Goal: Task Accomplishment & Management: Manage account settings

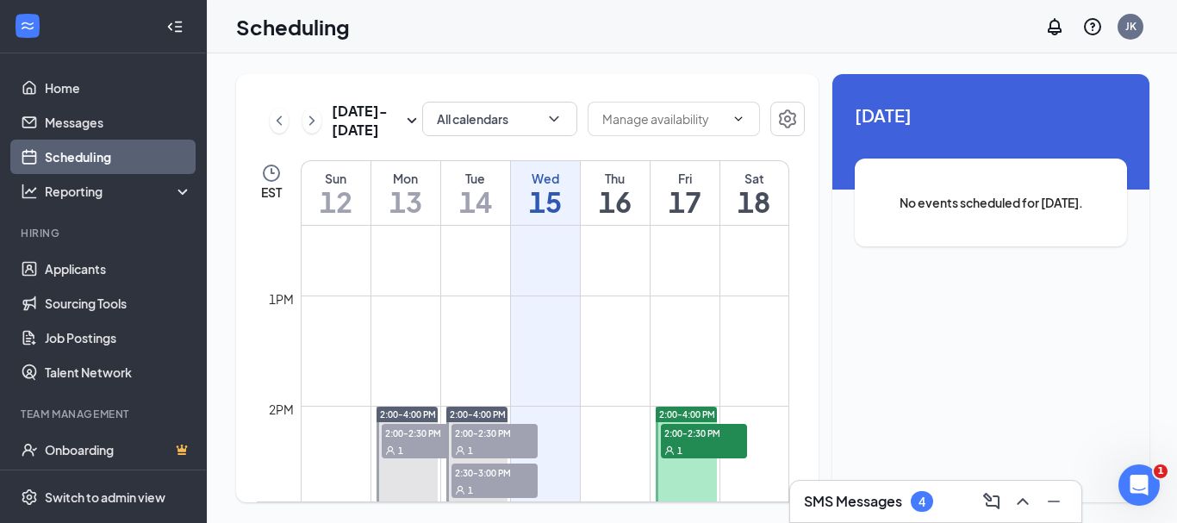
scroll to position [1451, 0]
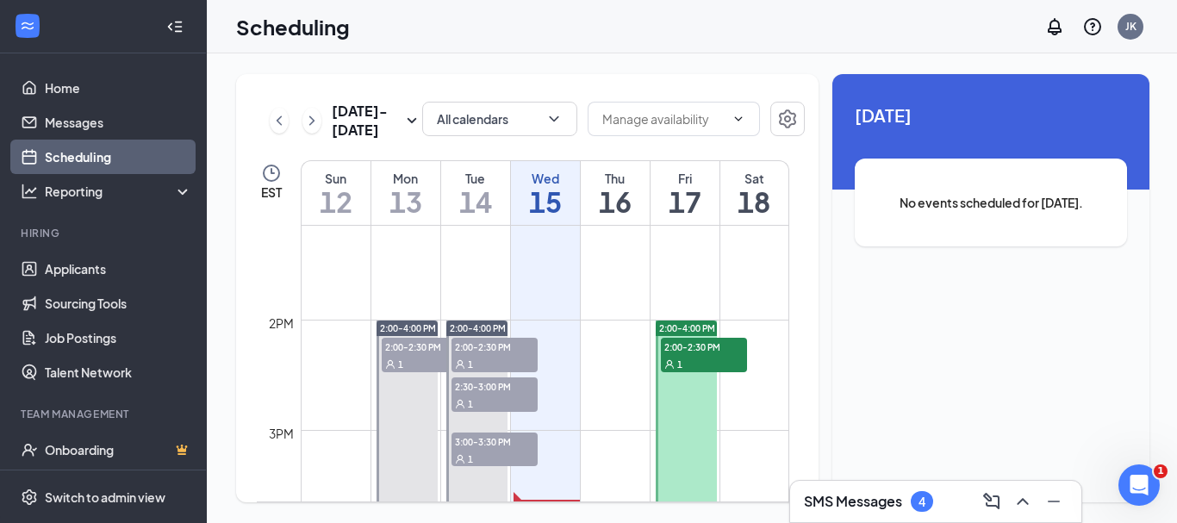
click at [685, 340] on span "2:00-2:30 PM" at bounding box center [704, 346] width 86 height 17
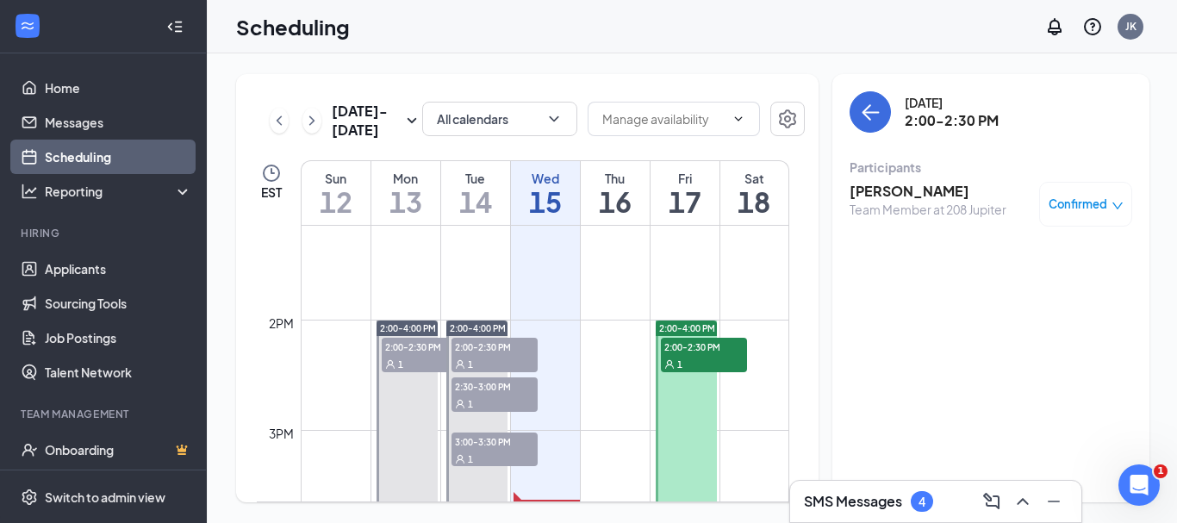
click at [871, 185] on h3 "[PERSON_NAME]" at bounding box center [928, 191] width 157 height 19
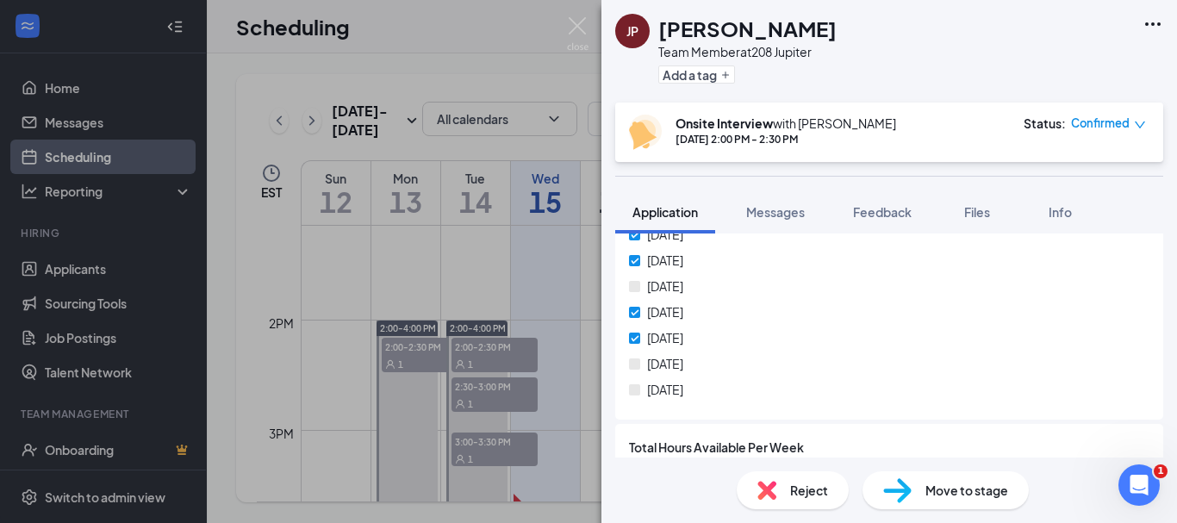
scroll to position [928, 0]
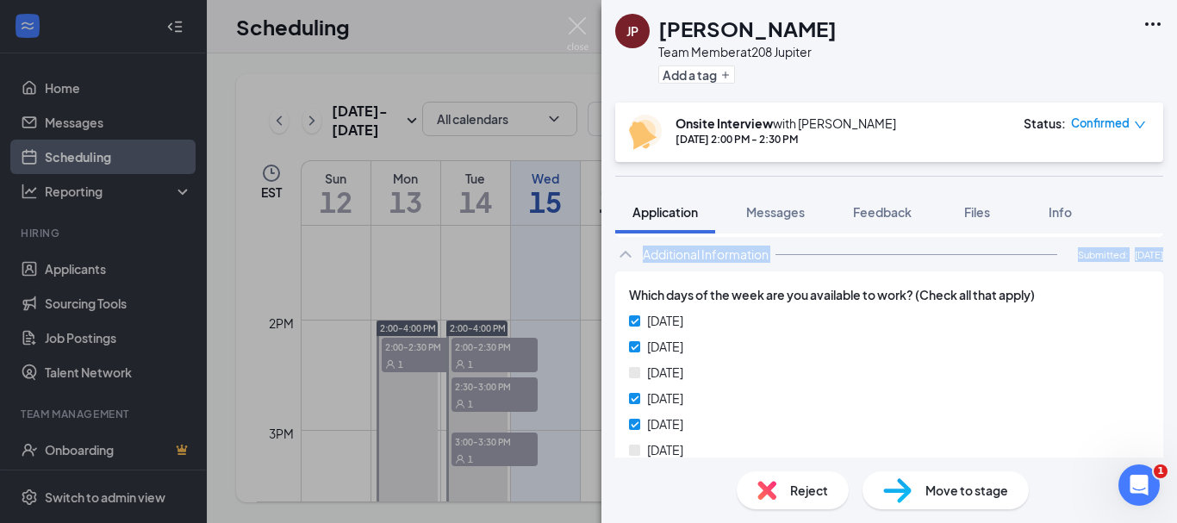
drag, startPoint x: 510, startPoint y: 271, endPoint x: 534, endPoint y: 252, distance: 30.7
click at [511, 272] on div "JP [PERSON_NAME] Team Member at 208 Jupiter Add a tag Onsite Interview with [PE…" at bounding box center [588, 261] width 1177 height 523
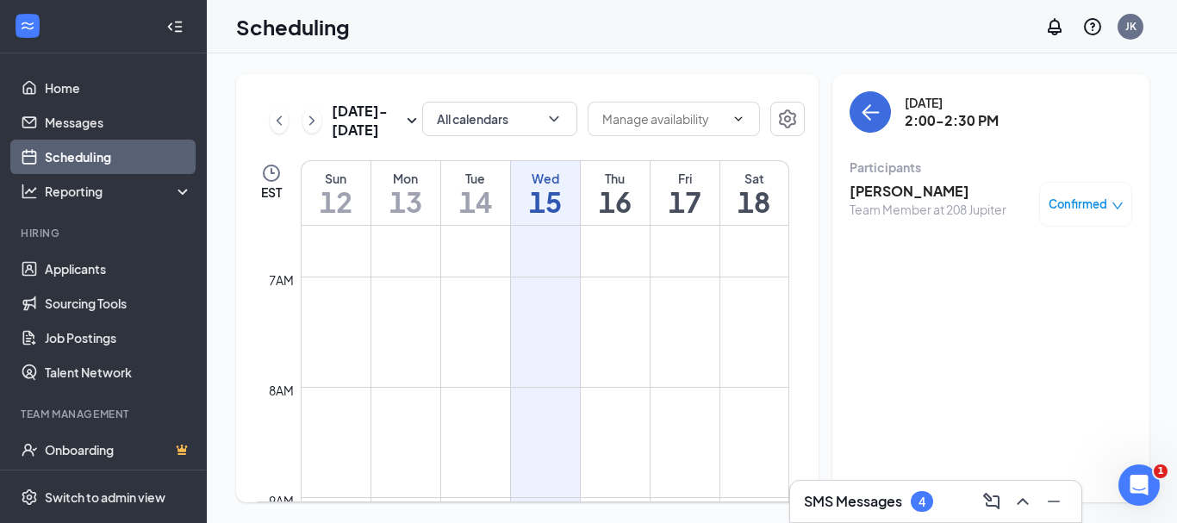
scroll to position [345, 0]
click at [306, 118] on icon "ChevronRight" at bounding box center [311, 120] width 17 height 21
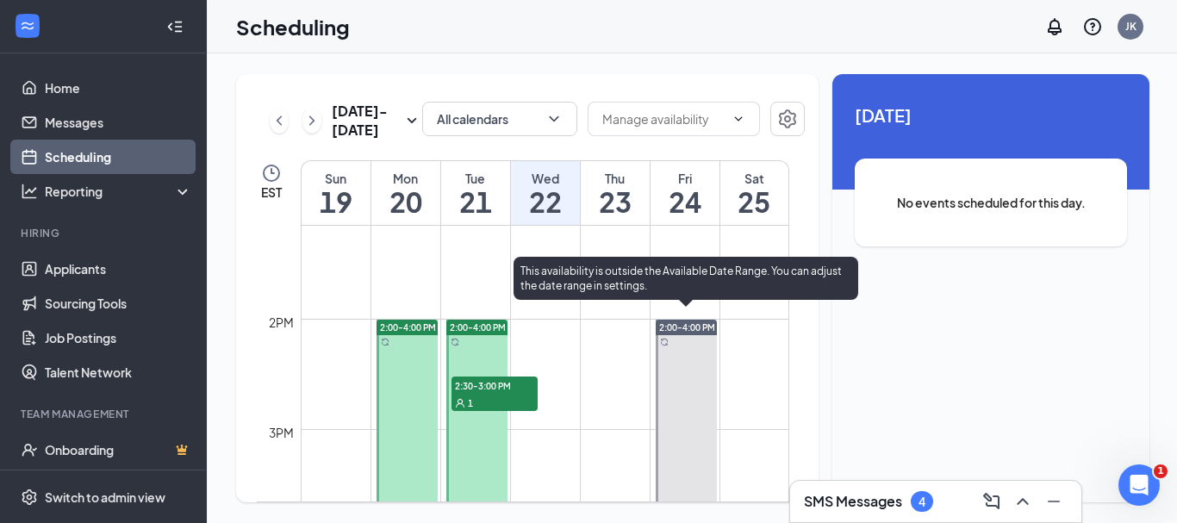
scroll to position [1451, 0]
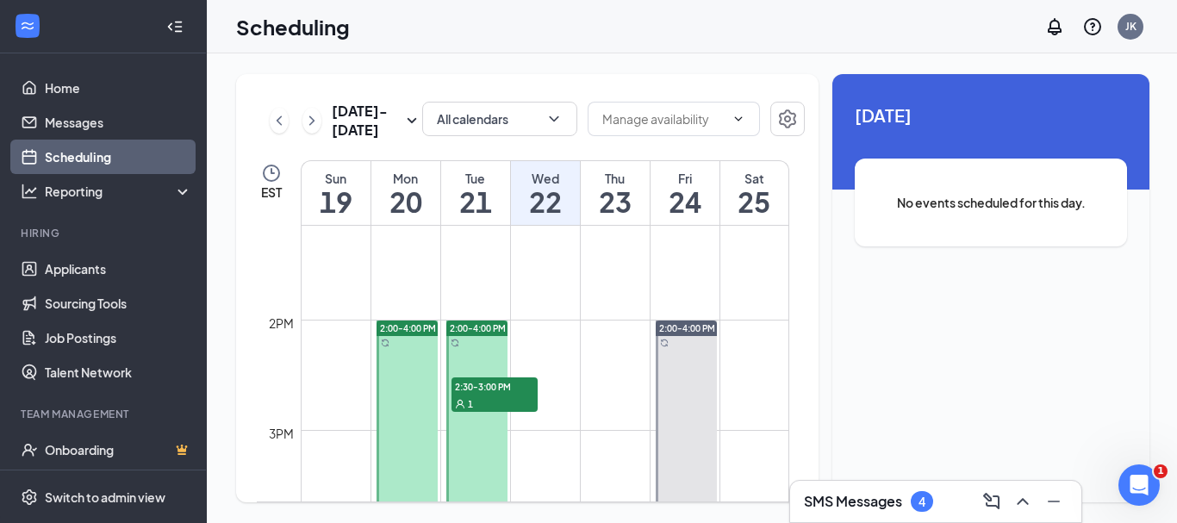
click at [483, 381] on span "2:30-3:00 PM" at bounding box center [495, 386] width 86 height 17
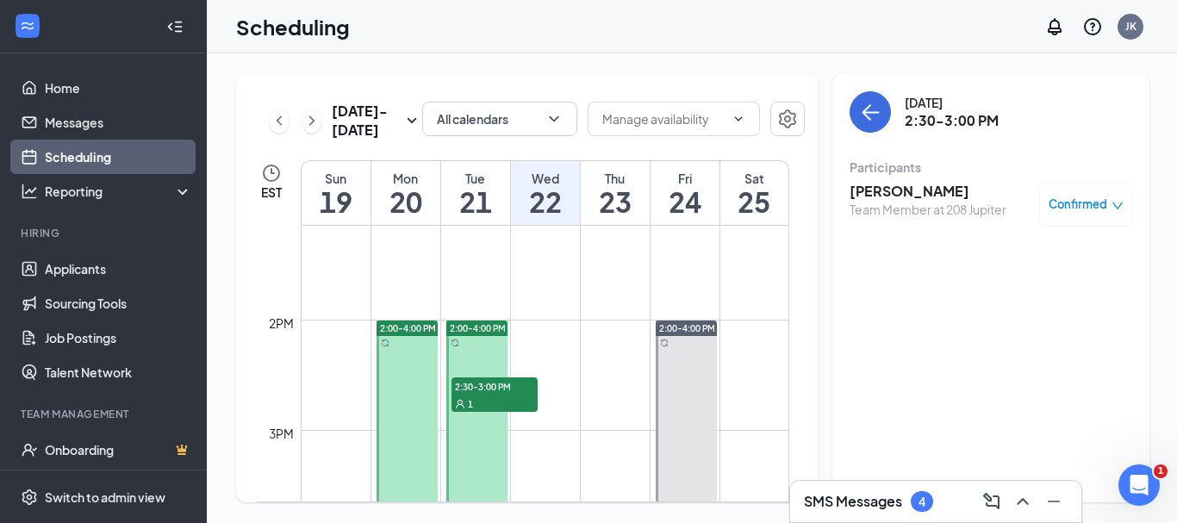
click at [900, 191] on h3 "[PERSON_NAME]" at bounding box center [928, 191] width 157 height 19
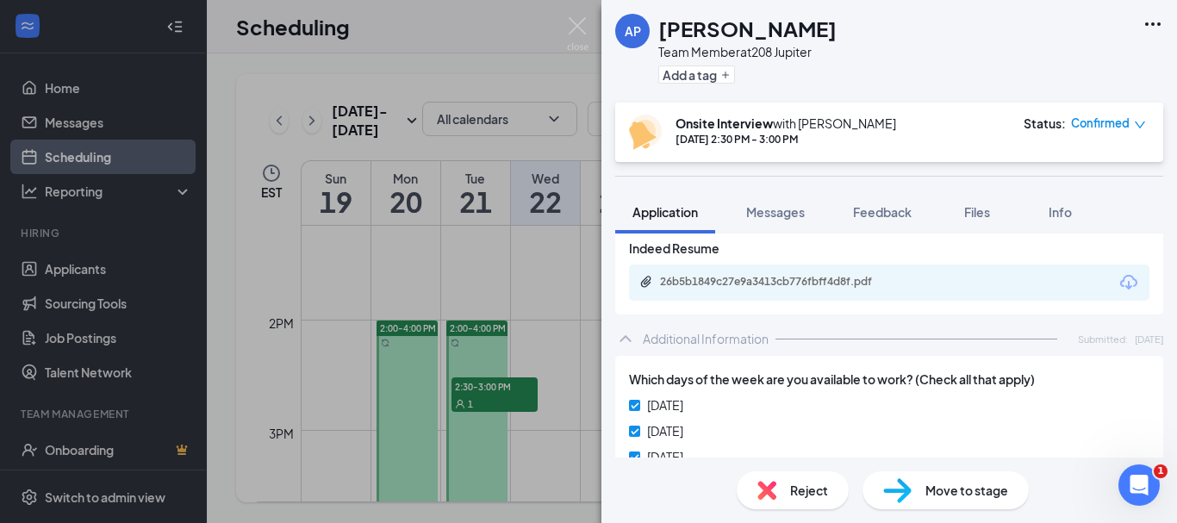
scroll to position [948, 0]
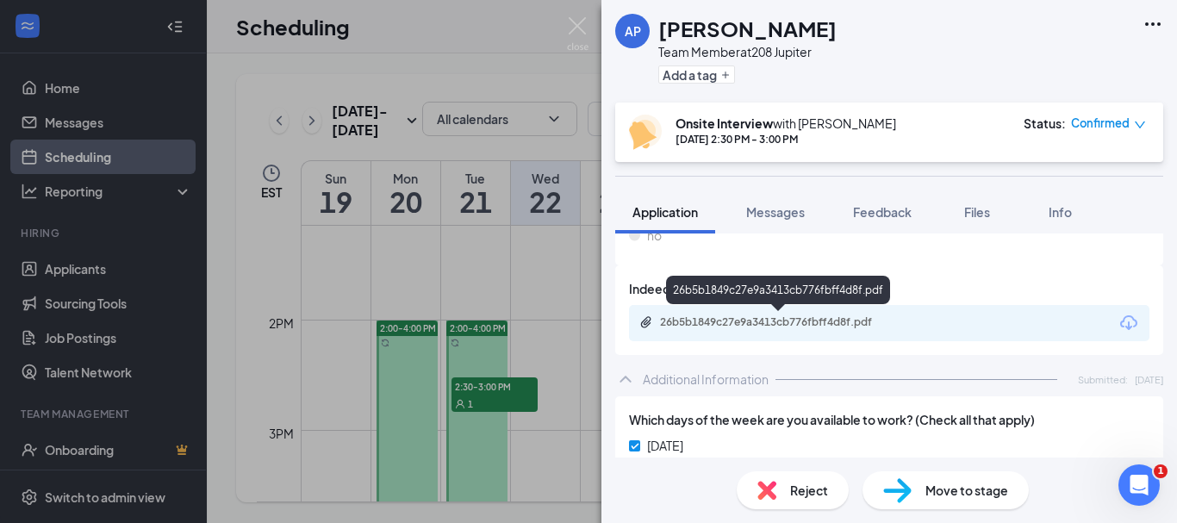
click at [772, 324] on div "26b5b1849c27e9a3413cb776fbff4d8f.pdf" at bounding box center [780, 322] width 241 height 14
